Goal: Information Seeking & Learning: Learn about a topic

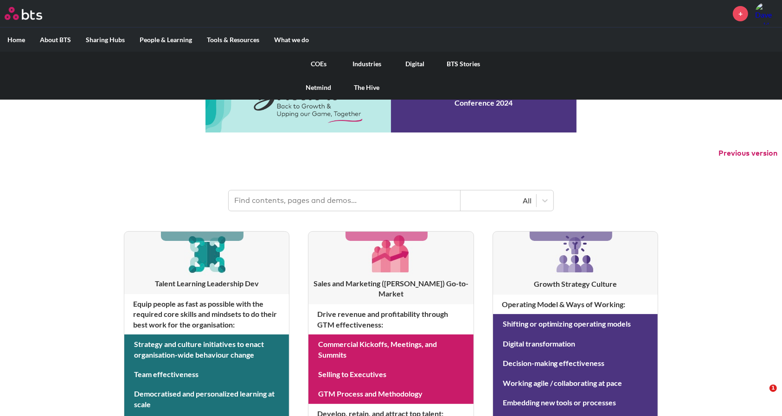
click at [316, 64] on link "COEs" at bounding box center [318, 64] width 48 height 24
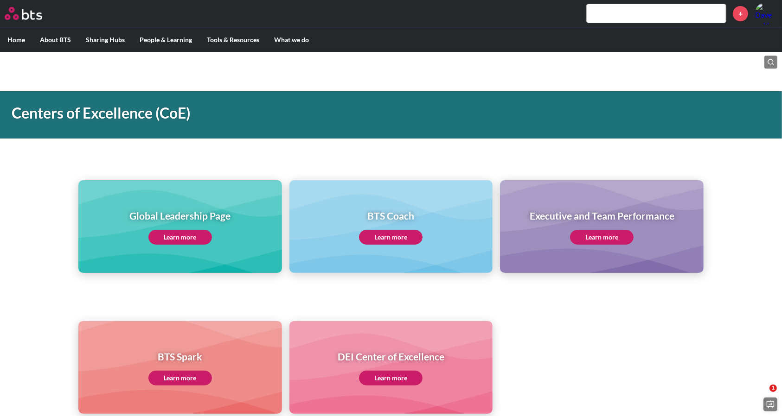
scroll to position [364, 0]
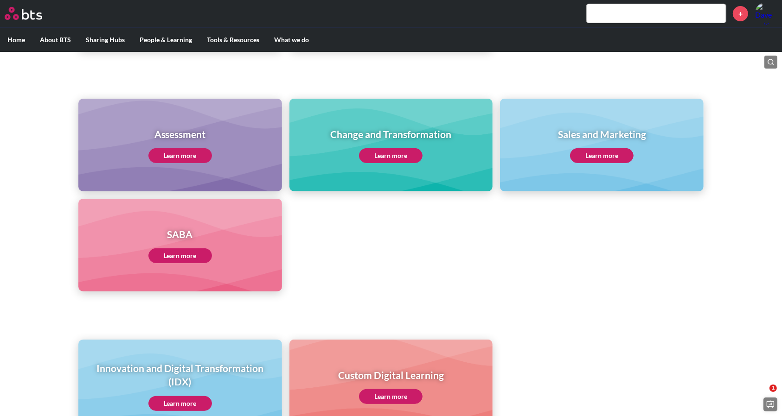
click at [187, 252] on link "Learn more" at bounding box center [180, 256] width 64 height 15
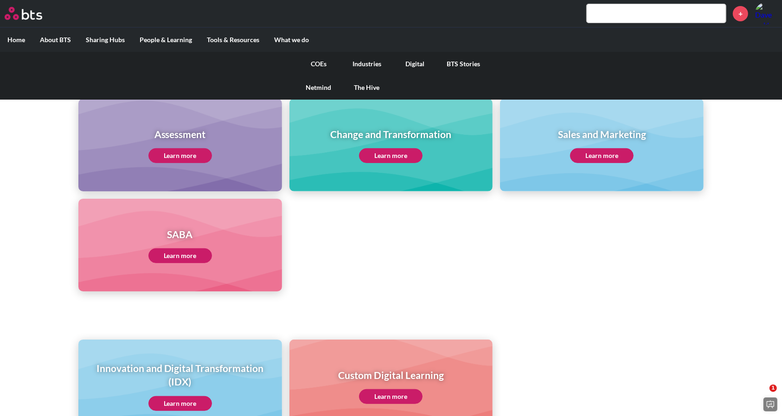
click at [420, 60] on link "Digital" at bounding box center [415, 64] width 48 height 24
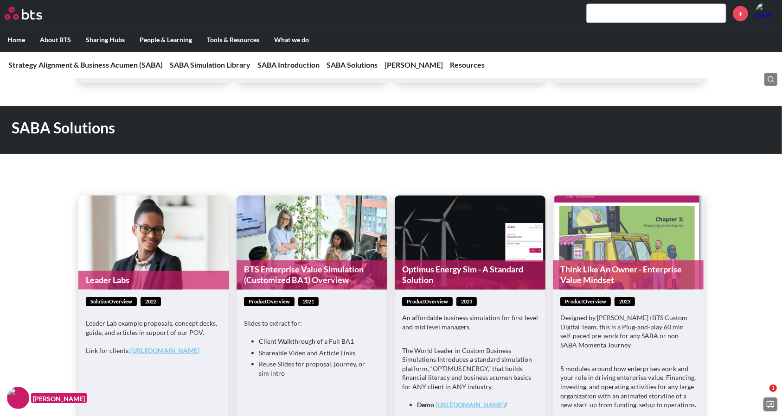
scroll to position [1187, 0]
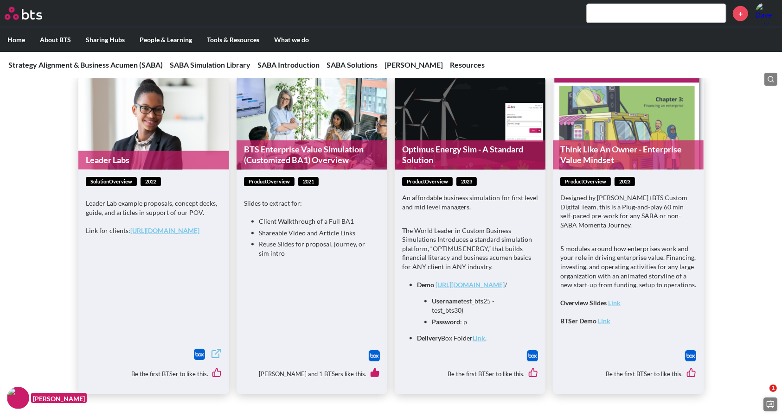
click at [464, 141] on link "Optimus Energy Sim - A Standard Solution" at bounding box center [470, 155] width 151 height 29
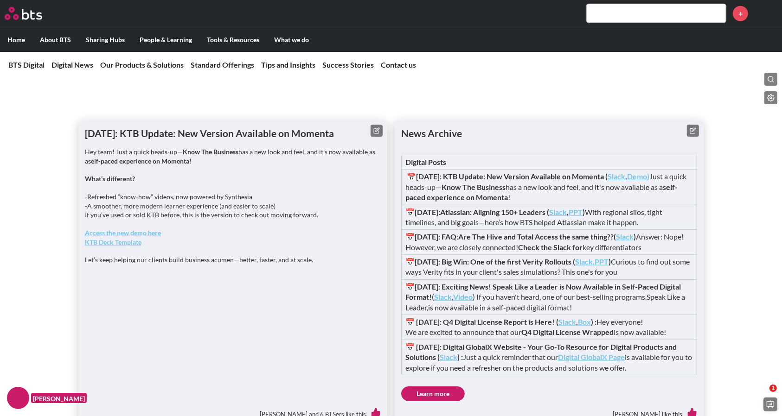
scroll to position [730, 0]
click at [647, 180] on strong "Demo" at bounding box center [637, 176] width 20 height 9
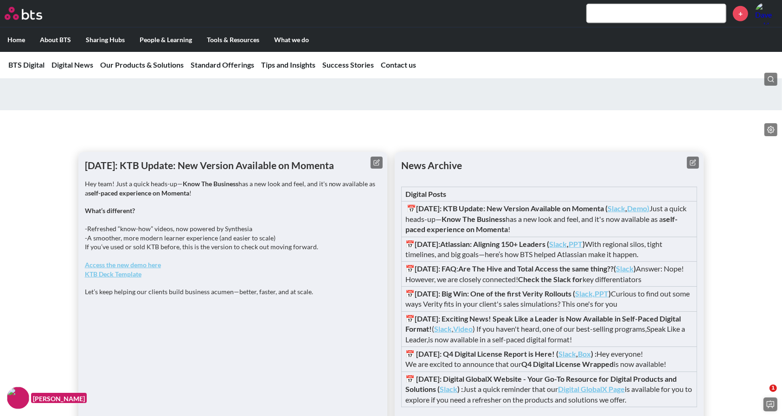
scroll to position [739, 0]
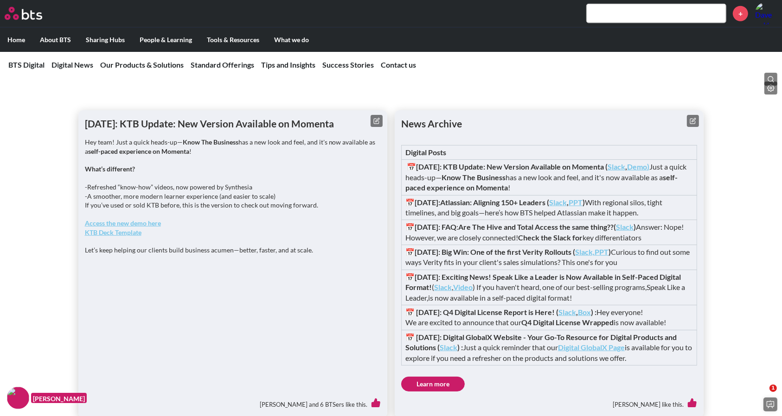
click at [149, 227] on strong "Access the new demo here" at bounding box center [123, 223] width 76 height 8
click at [148, 227] on strong "Access the new demo here" at bounding box center [123, 223] width 76 height 8
click at [155, 61] on link "Our Products & Solutions" at bounding box center [141, 64] width 83 height 9
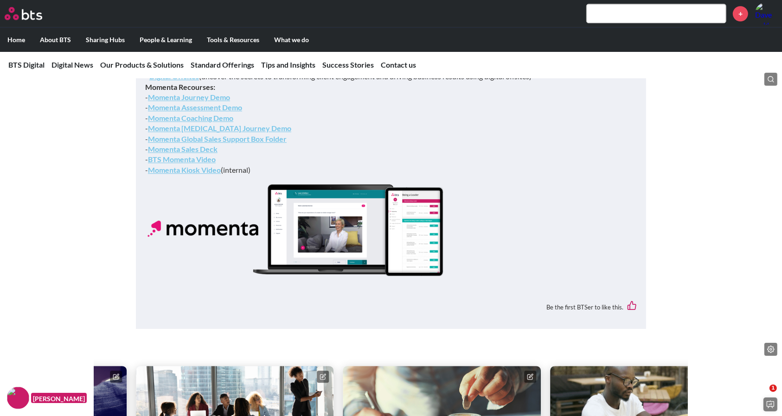
scroll to position [2678, 0]
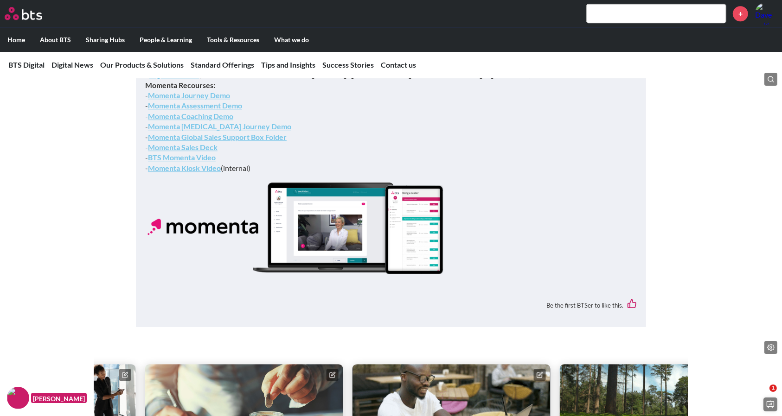
click at [207, 100] on link "Momenta Journey Demo" at bounding box center [189, 95] width 82 height 9
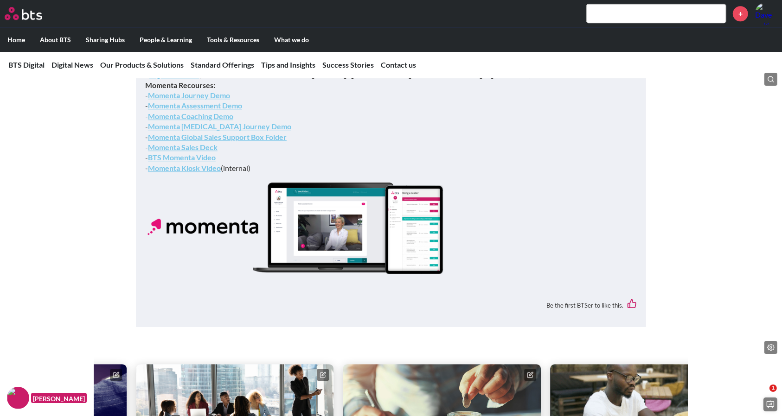
click at [191, 152] on link "Momenta Sales Deck" at bounding box center [183, 147] width 70 height 9
